Goal: Obtain resource: Download file/media

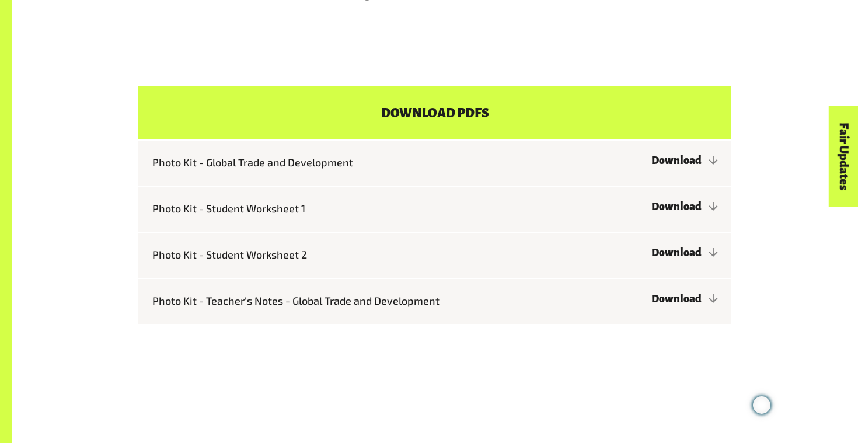
scroll to position [914, 0]
click at [707, 166] on link "Download" at bounding box center [684, 160] width 66 height 12
click at [686, 304] on link "Download" at bounding box center [684, 298] width 66 height 12
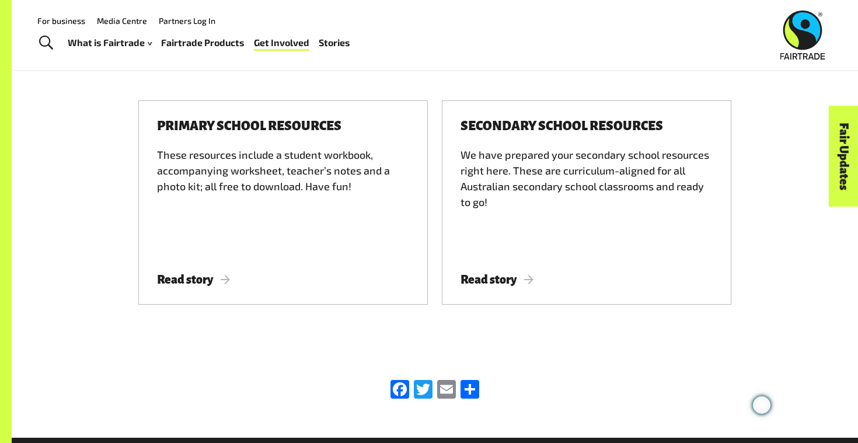
scroll to position [1279, 0]
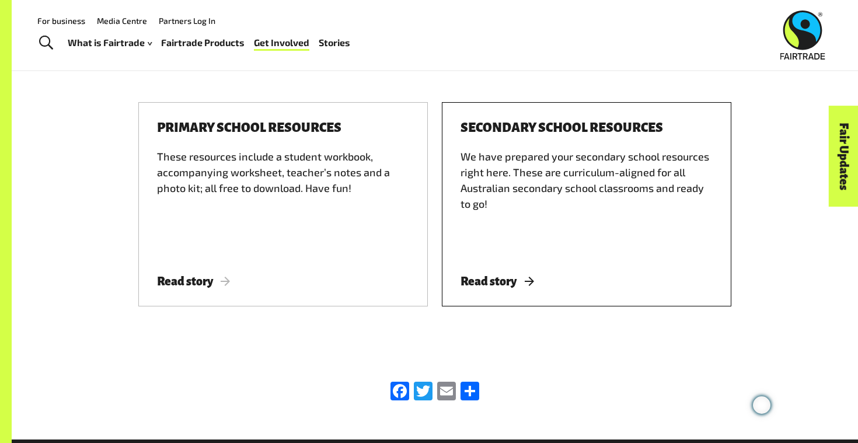
click at [510, 288] on span "Read story" at bounding box center [496, 281] width 73 height 13
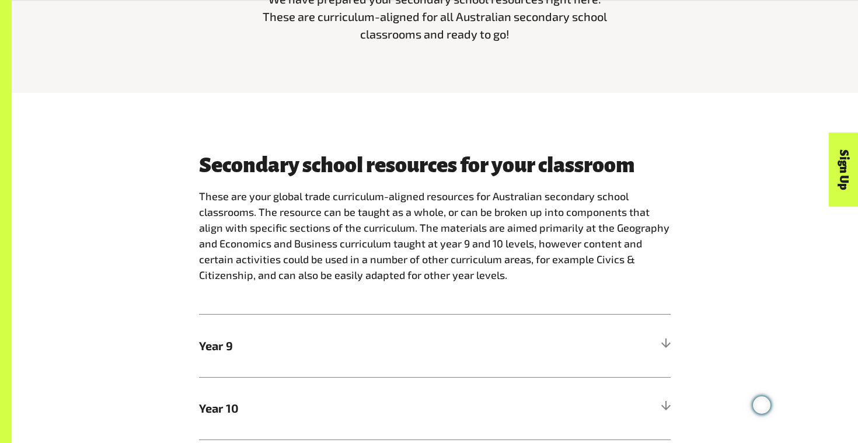
scroll to position [654, 0]
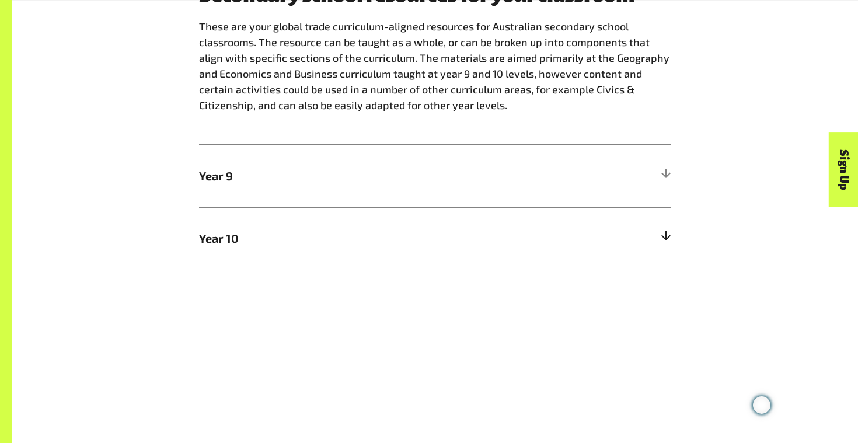
click at [658, 235] on h5 "Year 10" at bounding box center [435, 238] width 472 height 62
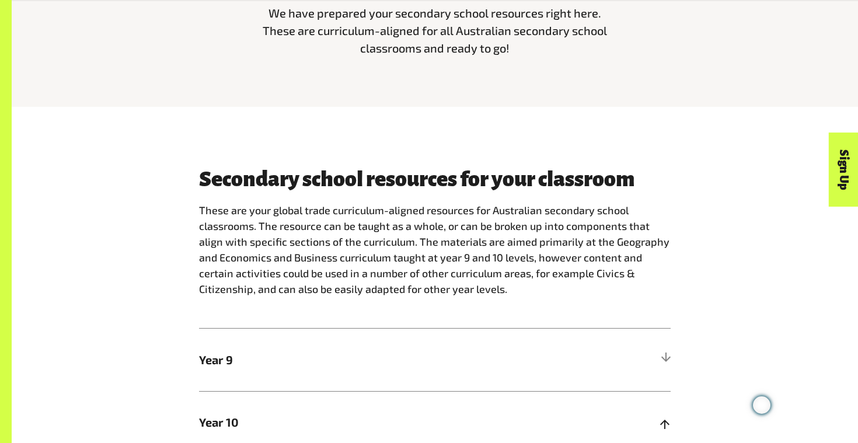
scroll to position [545, 0]
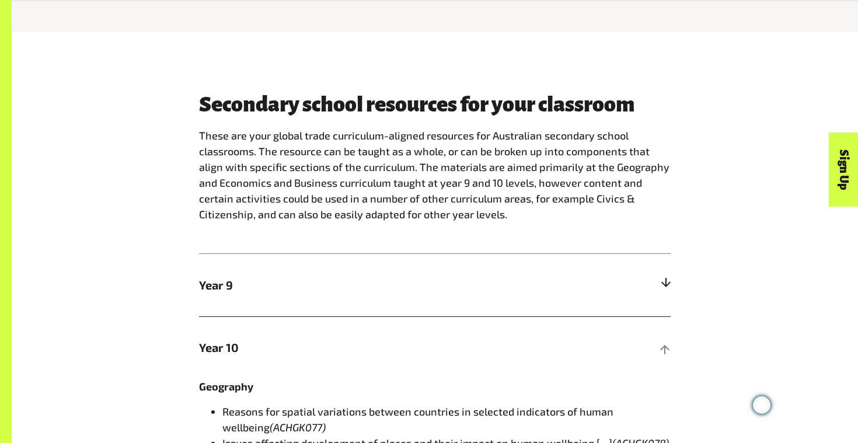
click at [668, 277] on h5 "Year 9" at bounding box center [435, 285] width 472 height 62
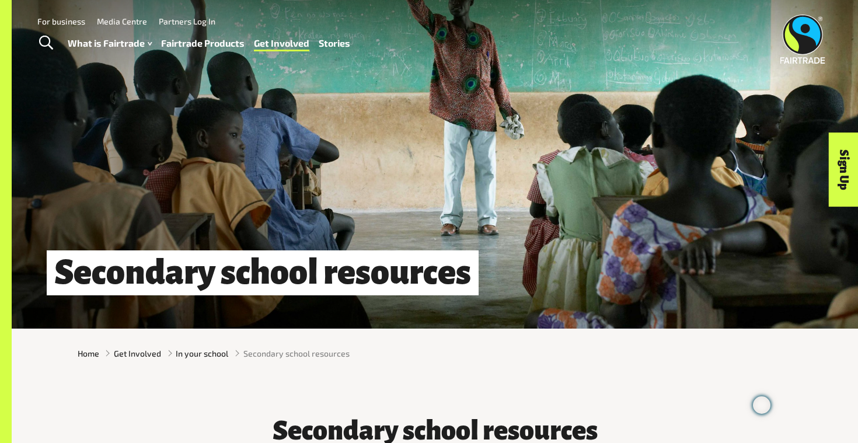
scroll to position [0, 0]
